Goal: Task Accomplishment & Management: Use online tool/utility

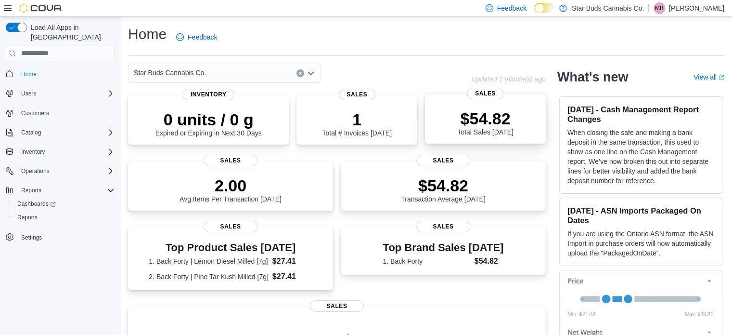
click at [520, 110] on div "$54.82 Total Sales Today" at bounding box center [485, 120] width 105 height 31
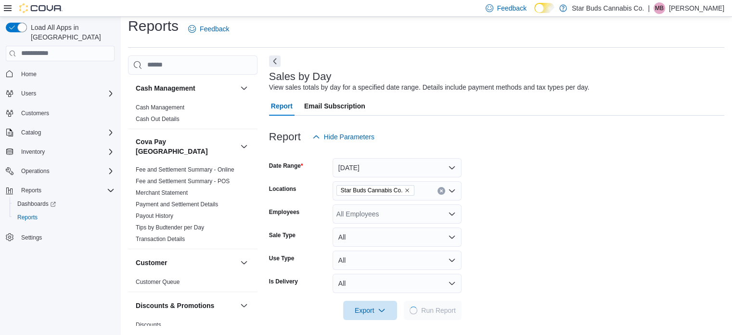
scroll to position [12, 0]
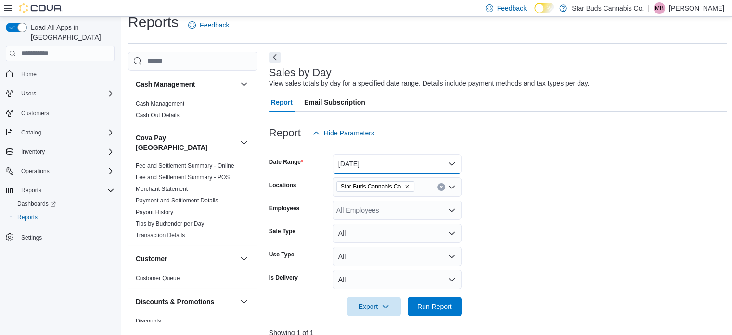
click at [400, 163] on button "Today" at bounding box center [397, 163] width 129 height 19
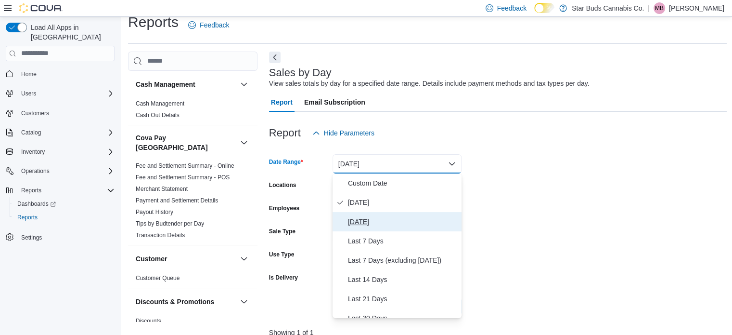
click at [366, 218] on span "Yesterday" at bounding box center [403, 222] width 110 height 12
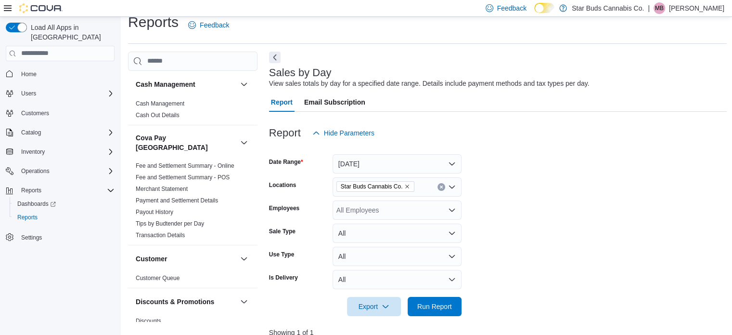
click at [481, 229] on form "Date Range Yesterday Locations Star Buds Cannabis Co. Employees All Employees S…" at bounding box center [498, 228] width 458 height 173
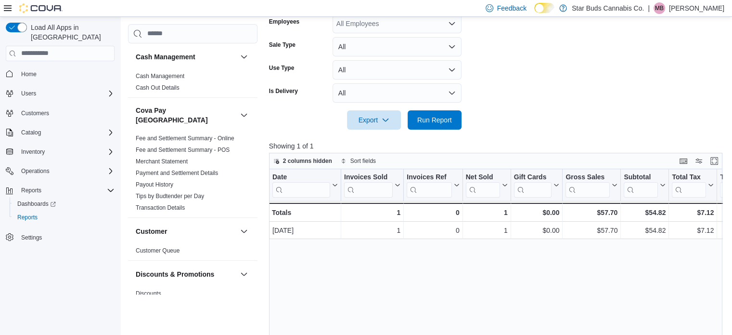
scroll to position [197, 0]
click at [438, 124] on span "Run Report" at bounding box center [434, 121] width 35 height 10
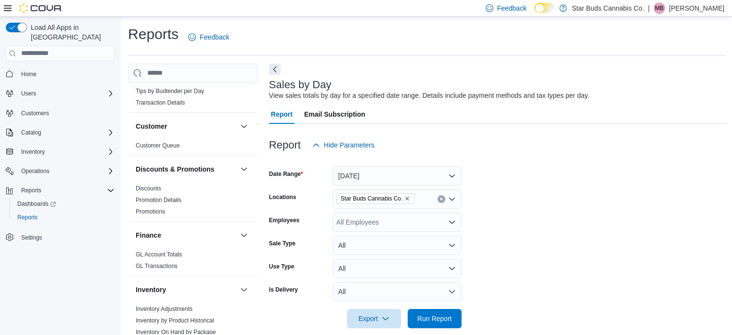
scroll to position [298, 0]
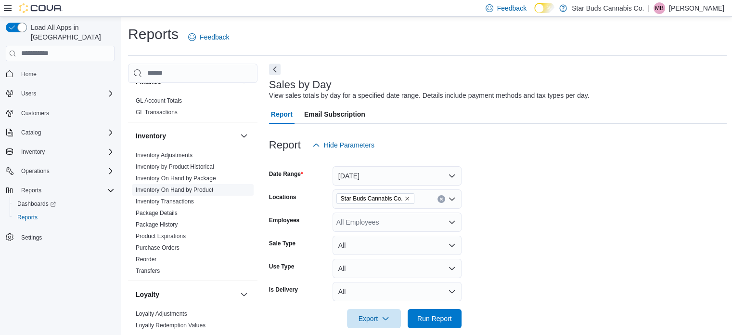
click at [202, 186] on link "Inventory On Hand by Product" at bounding box center [174, 189] width 77 height 7
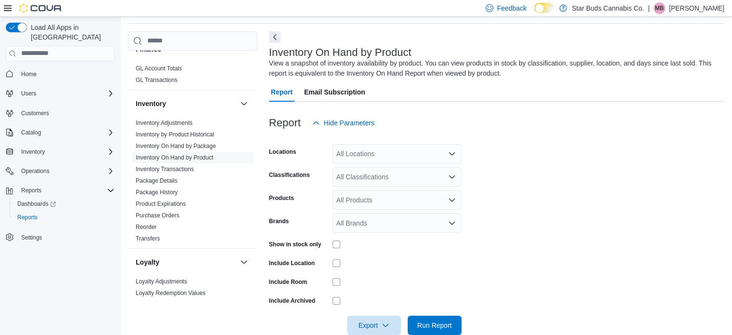
scroll to position [51, 0]
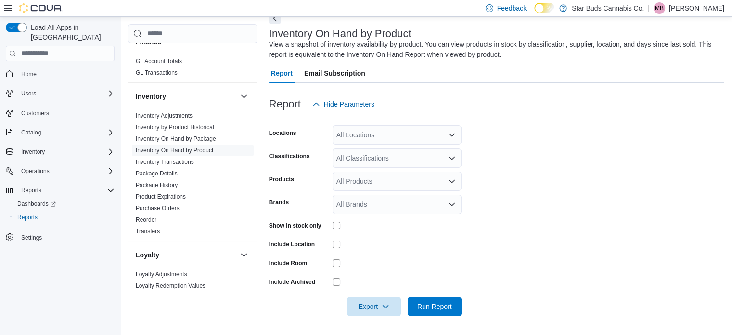
click at [402, 132] on div "All Locations" at bounding box center [397, 134] width 129 height 19
type input "***"
click at [397, 151] on div "Amherstview" at bounding box center [396, 151] width 117 height 10
click at [492, 162] on form "Locations Amherstview Classifications All Classifications Products All Products…" at bounding box center [496, 215] width 455 height 202
click at [368, 160] on div "All Classifications" at bounding box center [397, 157] width 129 height 19
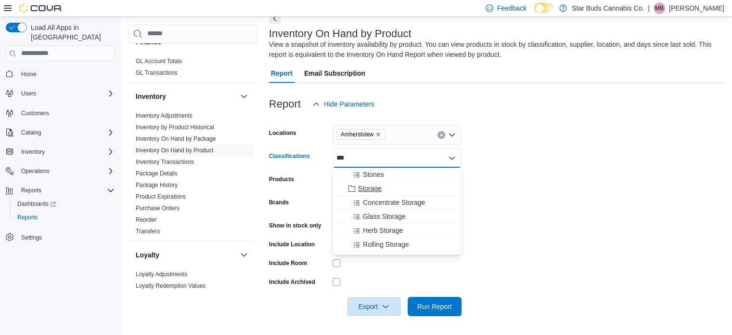
type input "***"
click at [370, 184] on span "Storage" at bounding box center [370, 188] width 24 height 10
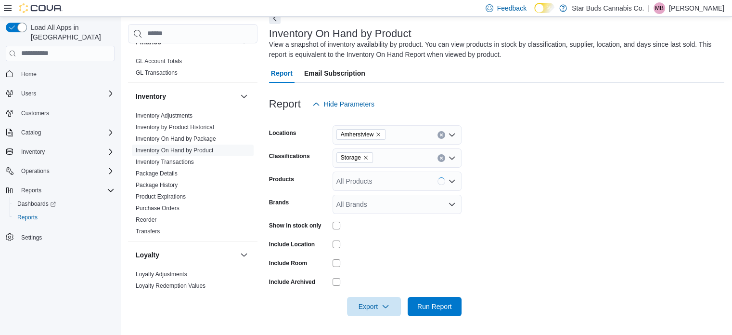
click at [491, 203] on form "Locations Amherstview Classifications Storage Products All Products Brands All …" at bounding box center [496, 215] width 455 height 202
click at [433, 306] on span "Run Report" at bounding box center [434, 306] width 35 height 10
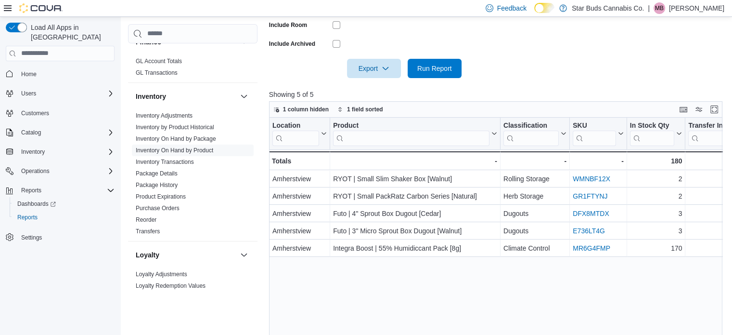
scroll to position [288, 0]
click at [376, 76] on span "Export" at bounding box center [374, 68] width 42 height 19
click at [377, 107] on span "Export to Csv" at bounding box center [375, 107] width 43 height 8
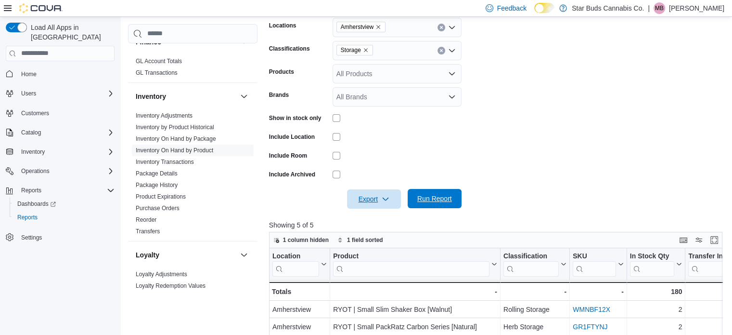
scroll to position [158, 0]
click at [364, 48] on icon "Remove Storage from selection in this group" at bounding box center [366, 51] width 6 height 6
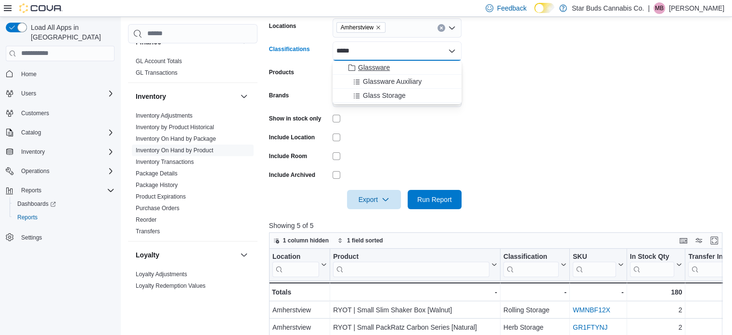
type input "*****"
click at [383, 65] on span "Glassware" at bounding box center [374, 68] width 32 height 10
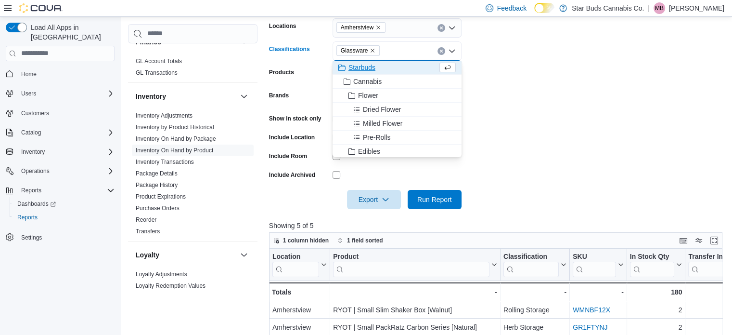
click at [500, 127] on form "Locations Amherstview Classifications Glassware Combo box. Selected. Glassware.…" at bounding box center [498, 108] width 458 height 202
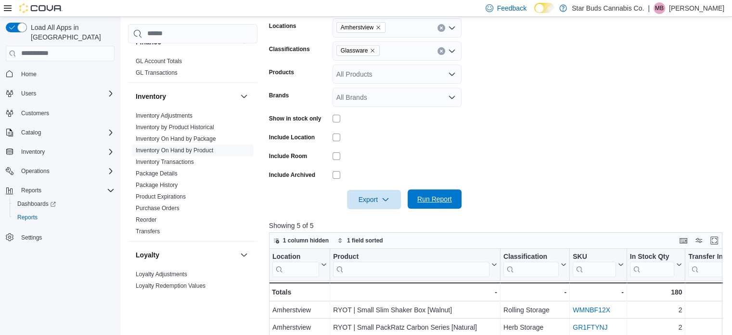
click at [430, 201] on span "Run Report" at bounding box center [434, 199] width 35 height 10
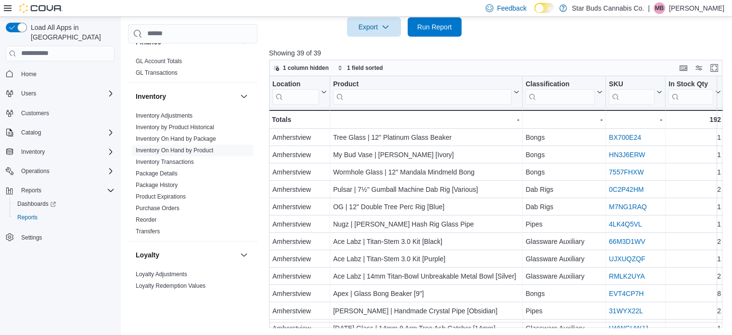
scroll to position [330, 0]
click at [378, 28] on span "Export" at bounding box center [374, 26] width 42 height 19
click at [371, 61] on button "Export to Csv" at bounding box center [375, 65] width 55 height 19
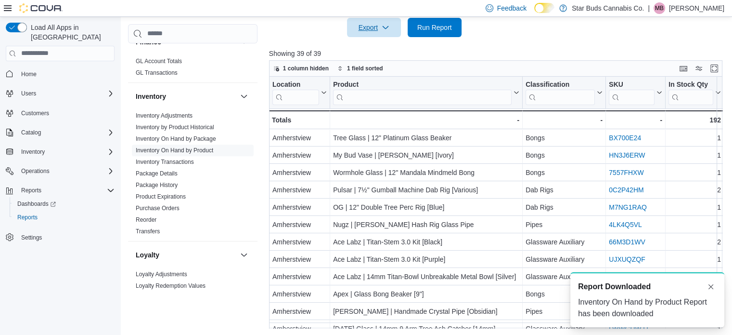
scroll to position [0, 0]
